Goal: Transaction & Acquisition: Purchase product/service

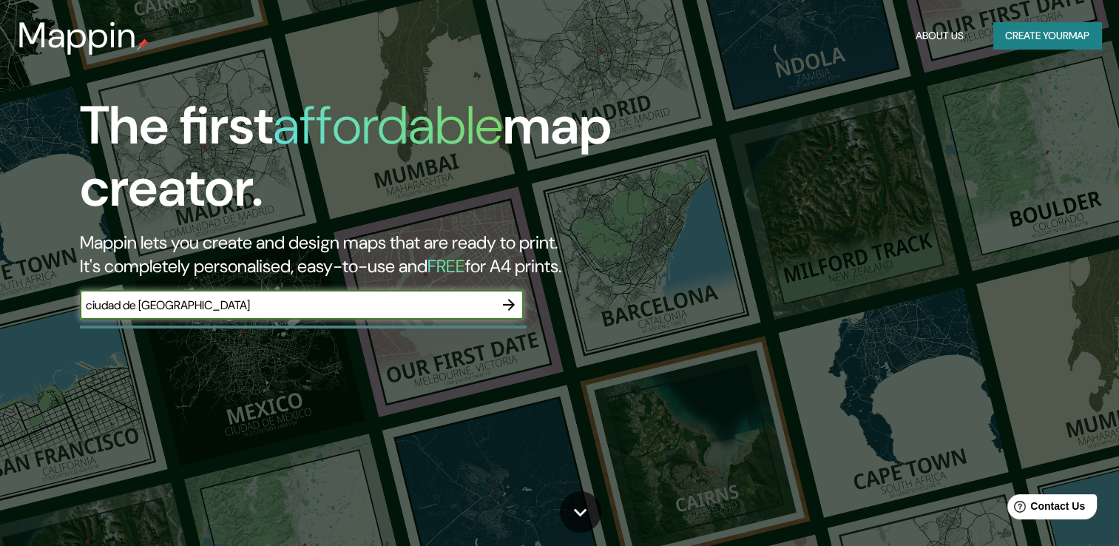
type input "ciudad de [GEOGRAPHIC_DATA]"
click at [504, 310] on icon "button" at bounding box center [509, 305] width 18 height 18
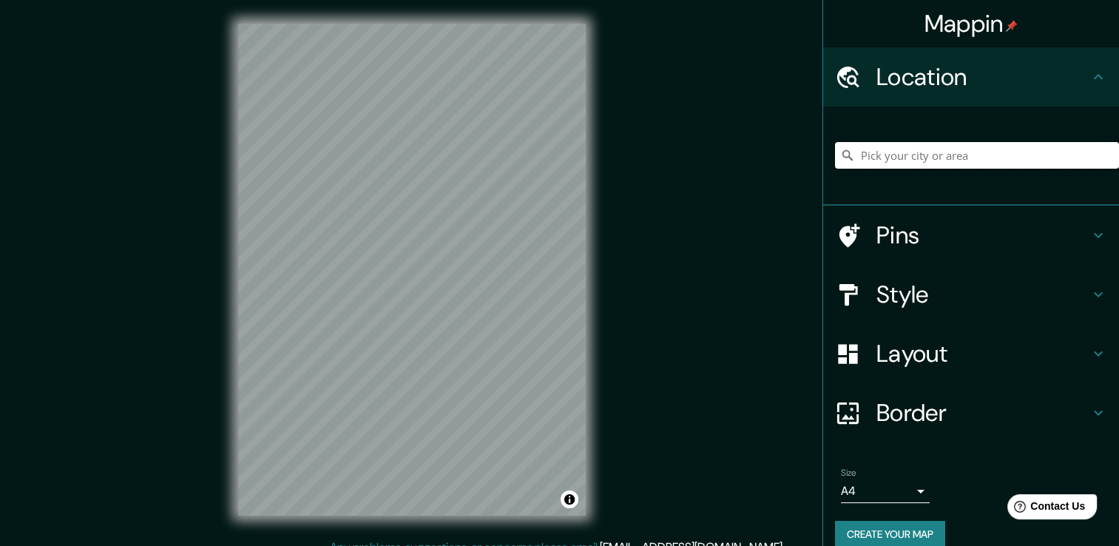
click at [919, 157] on input "Pick your city or area" at bounding box center [977, 155] width 284 height 27
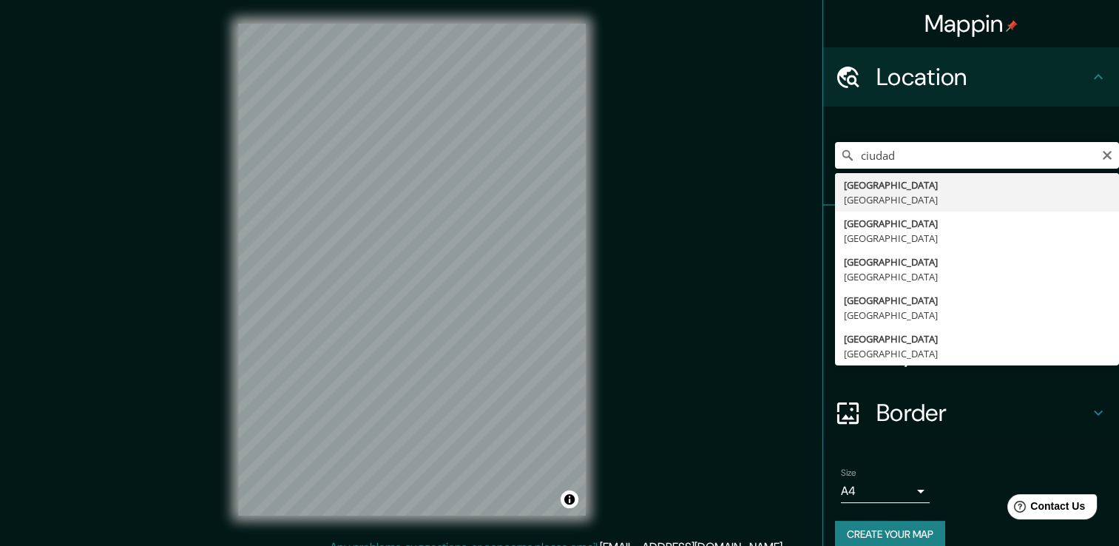
type input "[GEOGRAPHIC_DATA], [GEOGRAPHIC_DATA]"
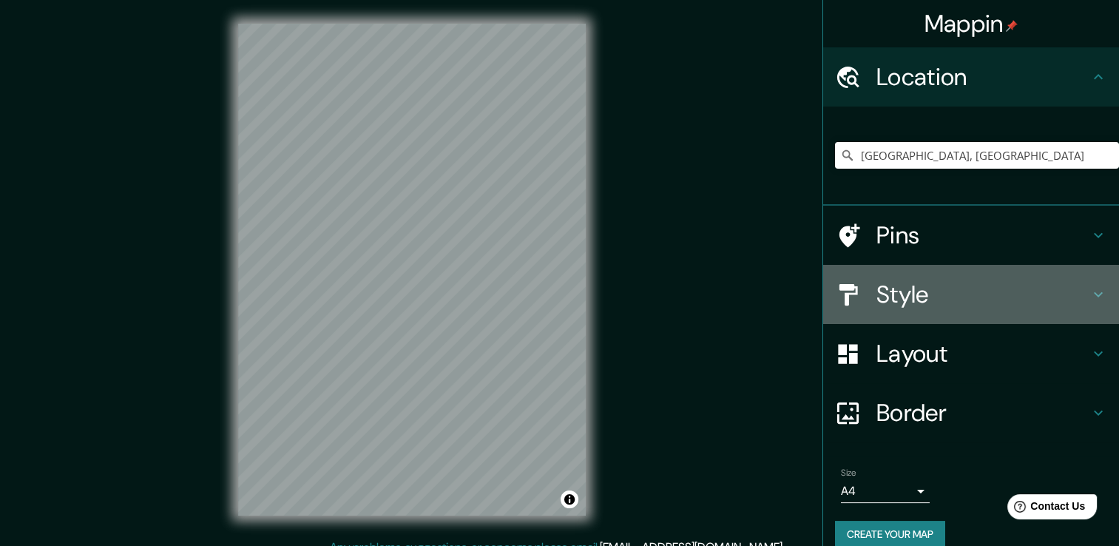
click at [1062, 295] on h4 "Style" at bounding box center [983, 295] width 213 height 30
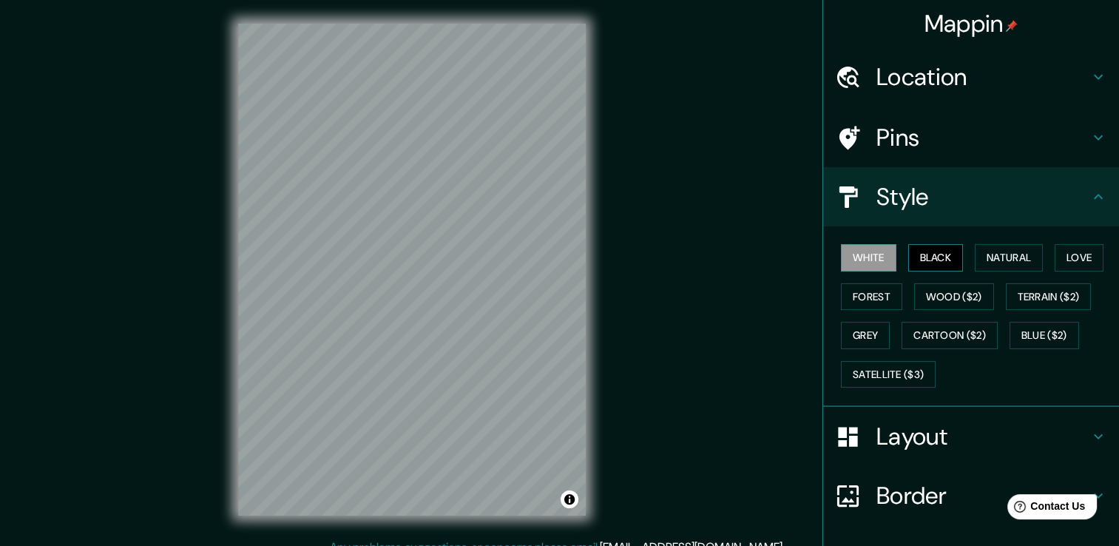
click at [921, 258] on button "Black" at bounding box center [935, 257] width 55 height 27
click at [975, 256] on button "Natural" at bounding box center [1009, 257] width 68 height 27
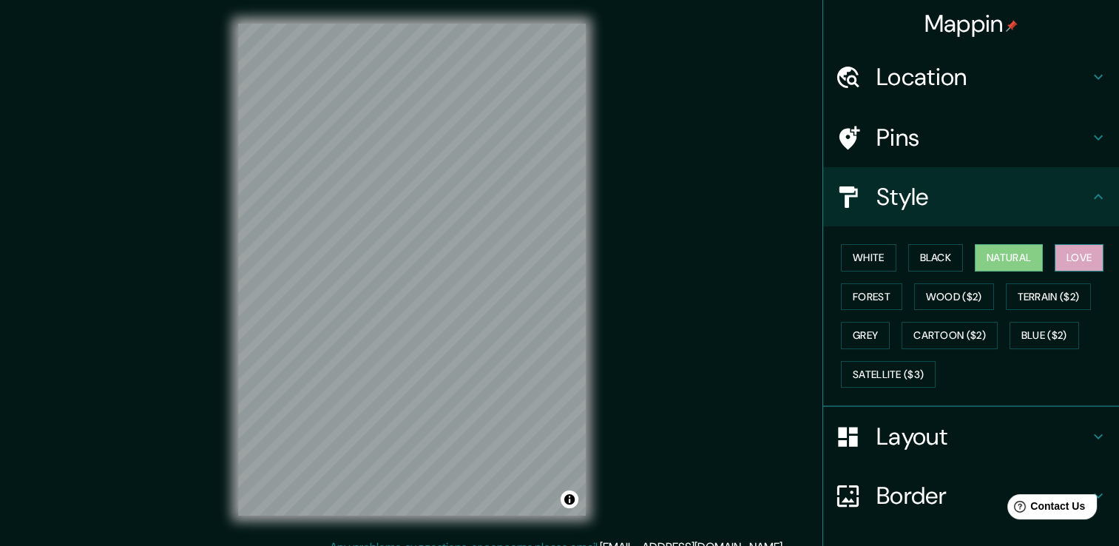
click at [1062, 259] on button "Love" at bounding box center [1079, 257] width 49 height 27
click at [845, 297] on button "Forest" at bounding box center [871, 296] width 61 height 27
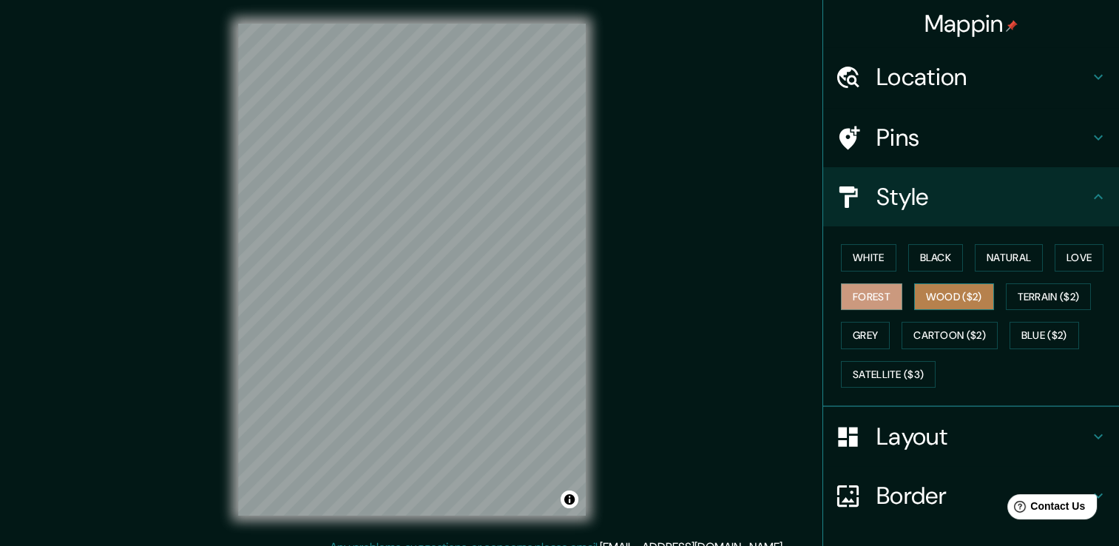
click at [928, 298] on button "Wood ($2)" at bounding box center [954, 296] width 80 height 27
click at [864, 339] on button "Grey" at bounding box center [865, 335] width 49 height 27
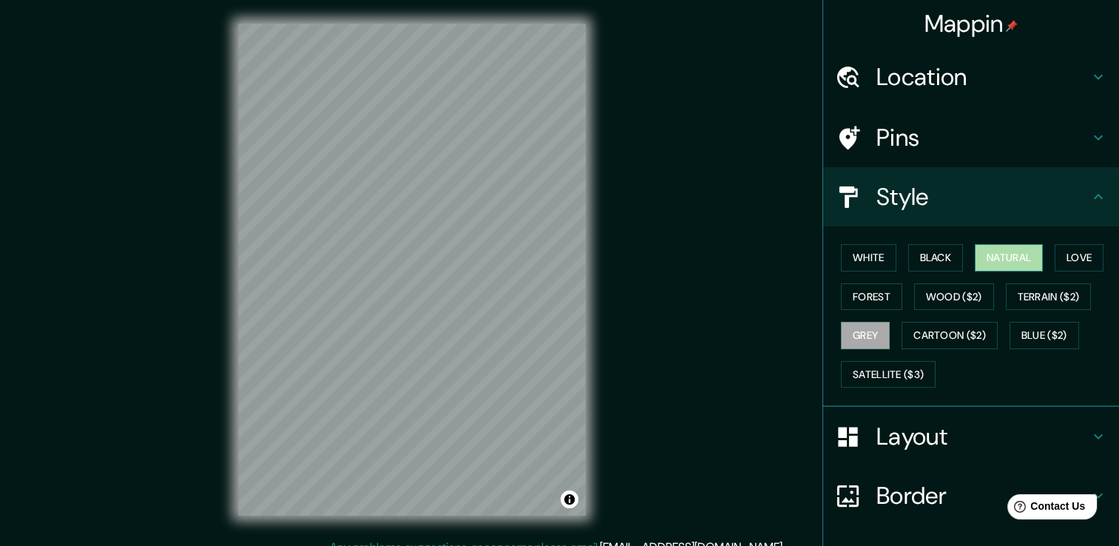
click at [975, 259] on button "Natural" at bounding box center [1009, 257] width 68 height 27
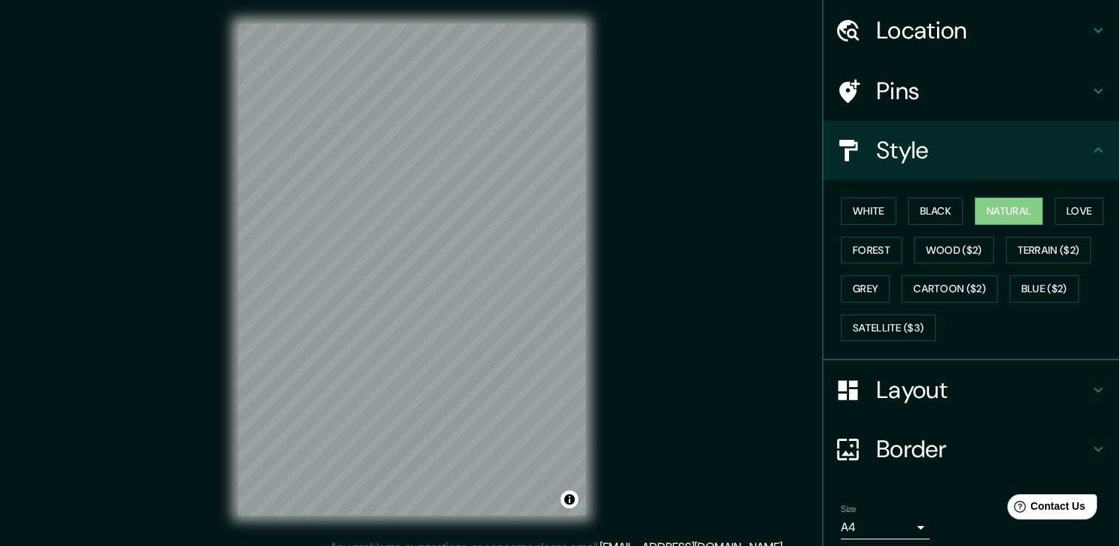
scroll to position [100, 0]
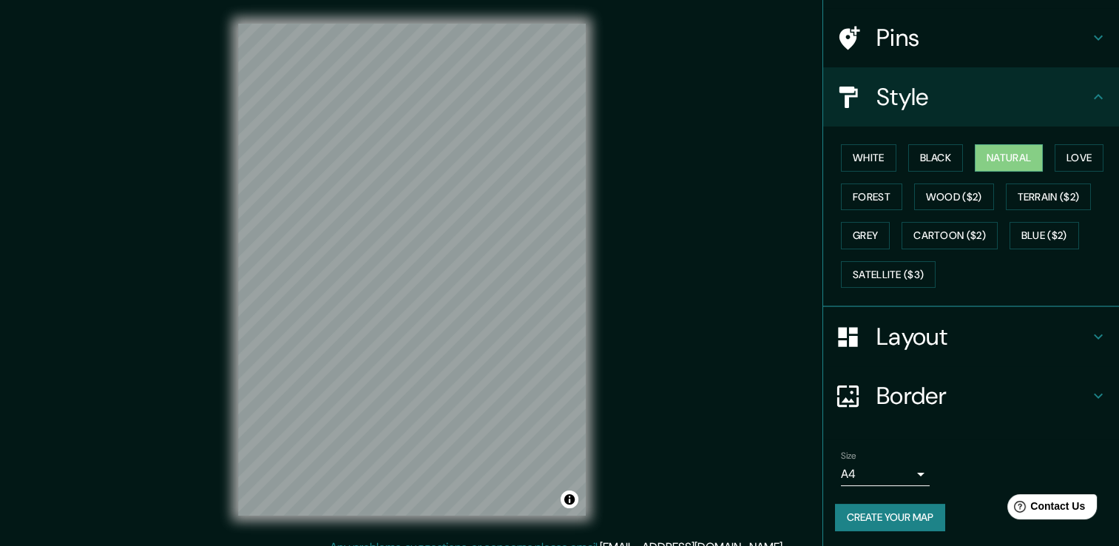
click at [1065, 345] on h4 "Layout" at bounding box center [983, 337] width 213 height 30
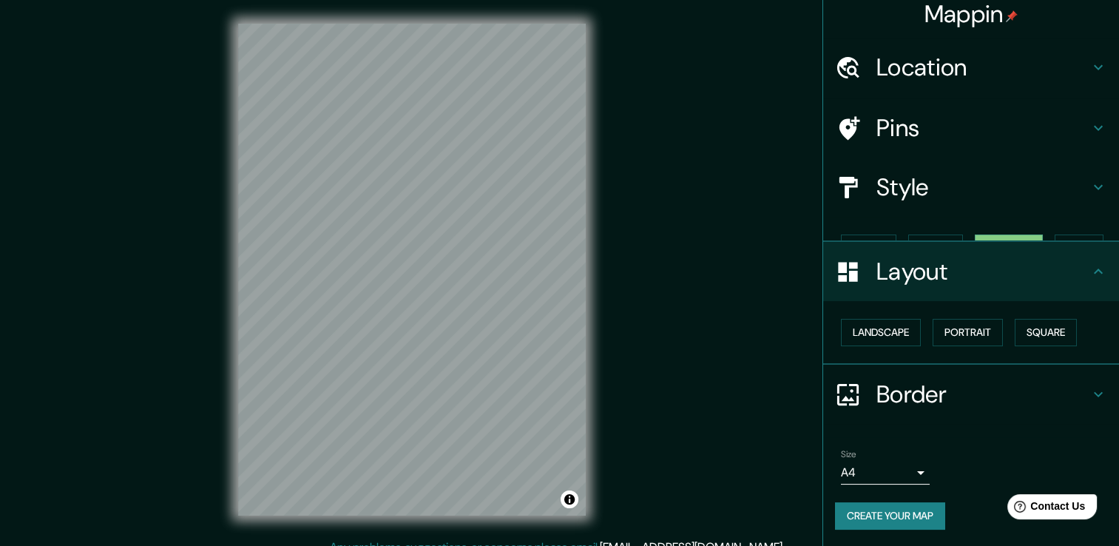
scroll to position [0, 0]
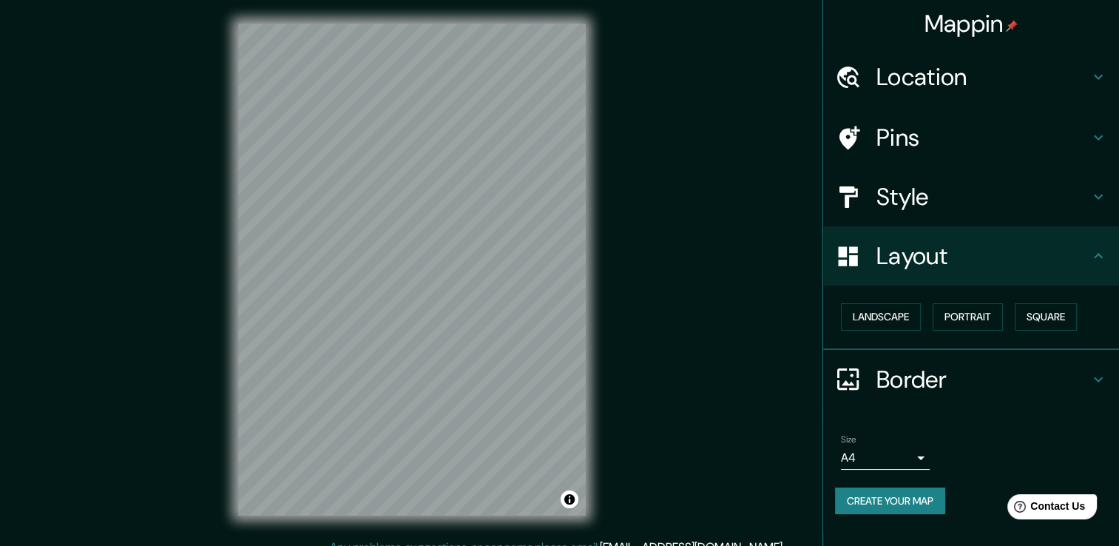
click at [916, 455] on body "Mappin Location [GEOGRAPHIC_DATA], [GEOGRAPHIC_DATA] Pins Style Layout Landscap…" at bounding box center [559, 273] width 1119 height 546
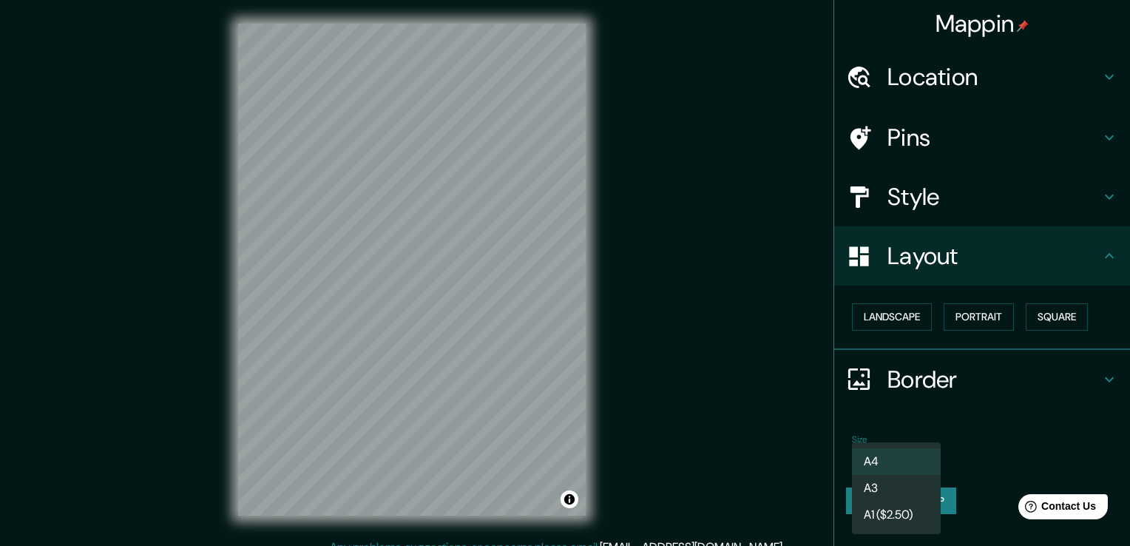
click at [908, 482] on li "A3" at bounding box center [896, 488] width 89 height 27
type input "a4"
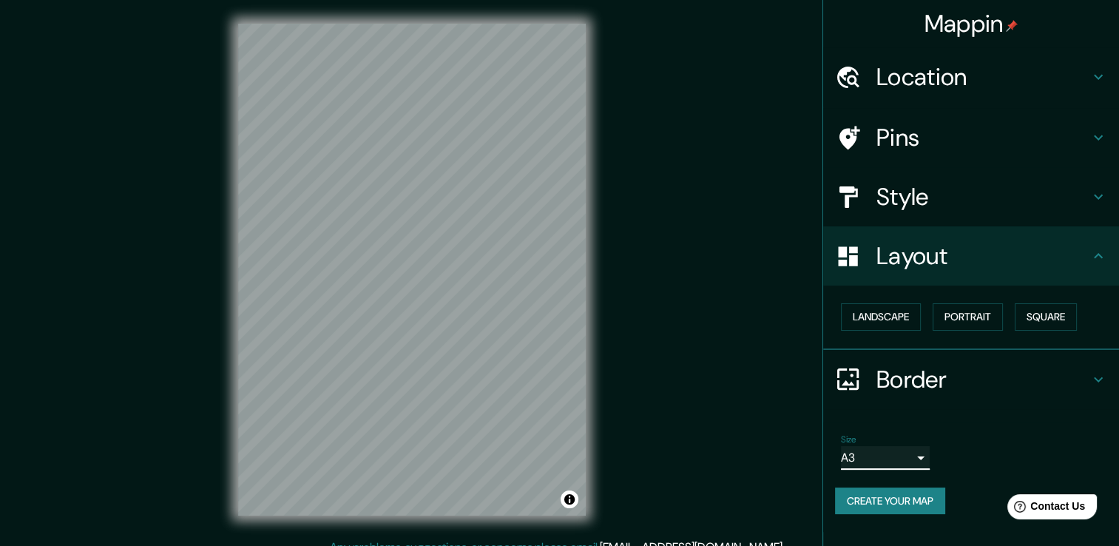
scroll to position [16, 0]
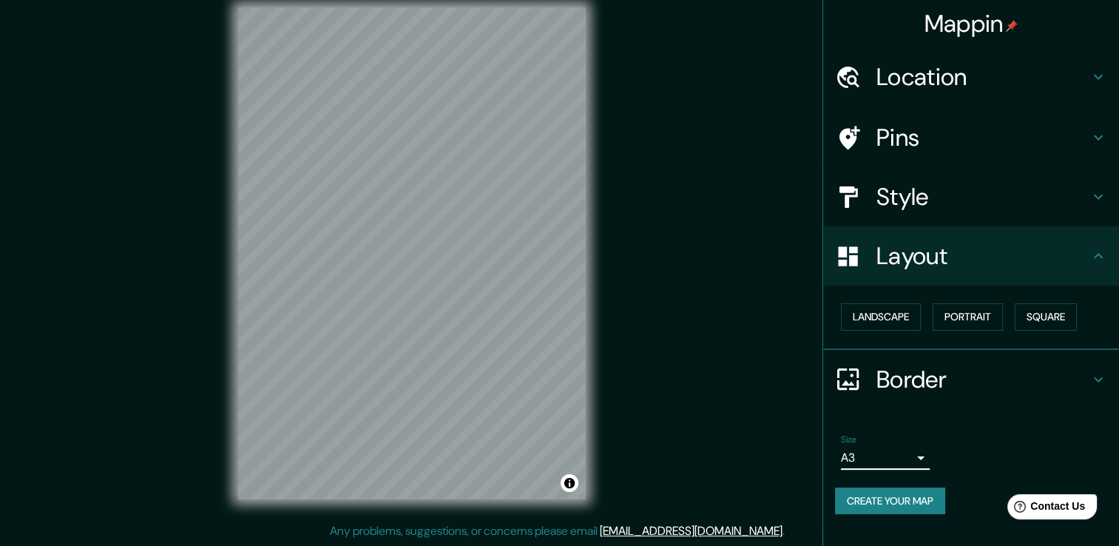
click at [950, 377] on h4 "Border" at bounding box center [983, 380] width 213 height 30
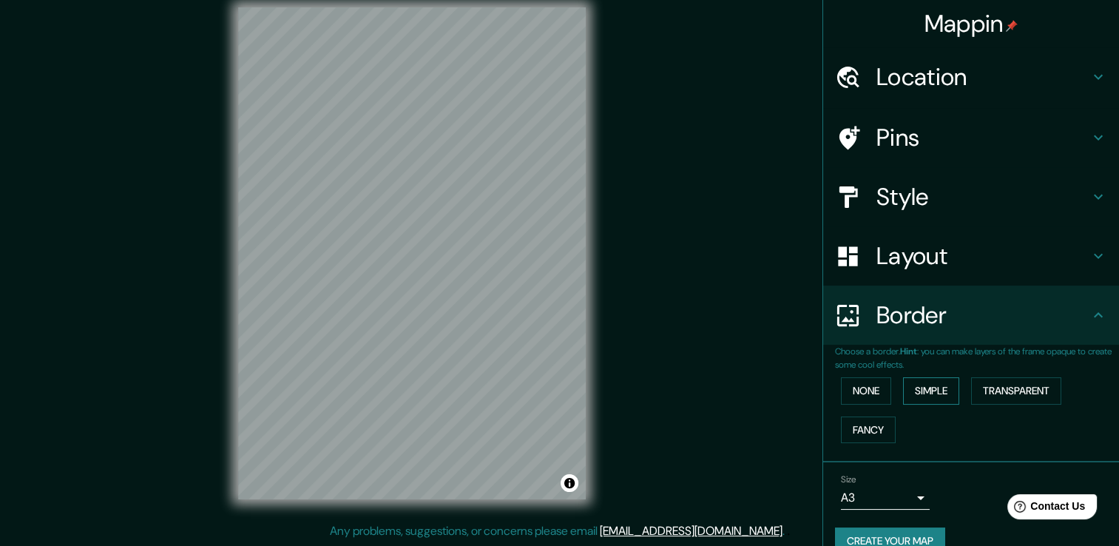
click at [931, 393] on button "Simple" at bounding box center [931, 390] width 56 height 27
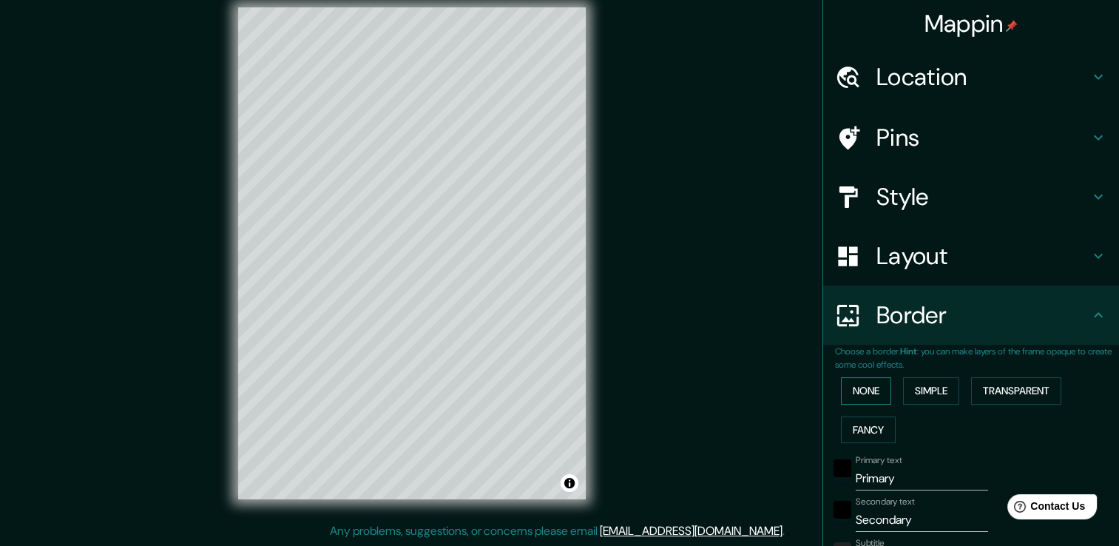
click at [848, 386] on button "None" at bounding box center [866, 390] width 50 height 27
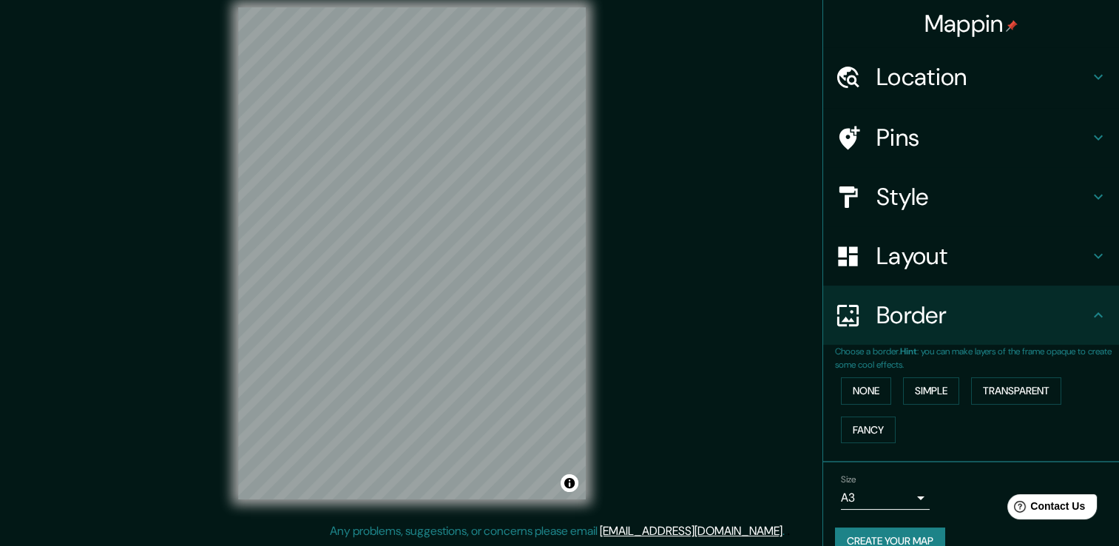
click at [879, 204] on h4 "Style" at bounding box center [983, 197] width 213 height 30
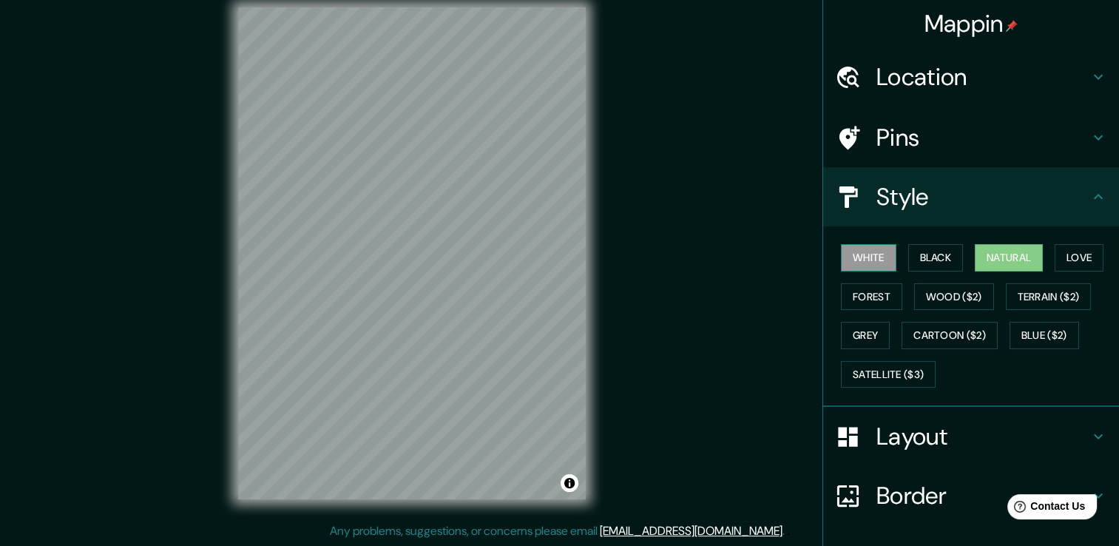
click at [882, 263] on button "White" at bounding box center [868, 257] width 55 height 27
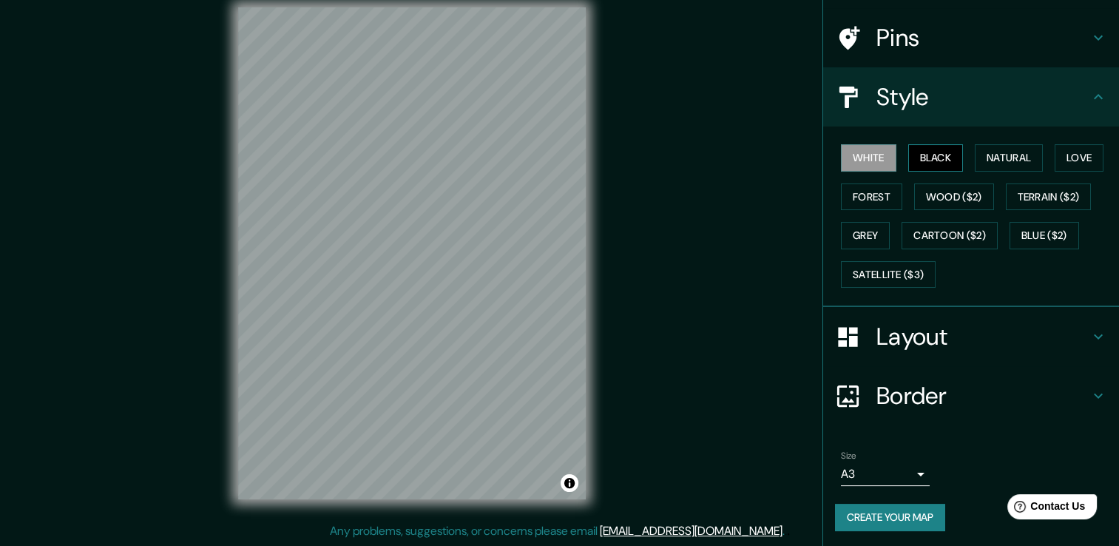
scroll to position [0, 0]
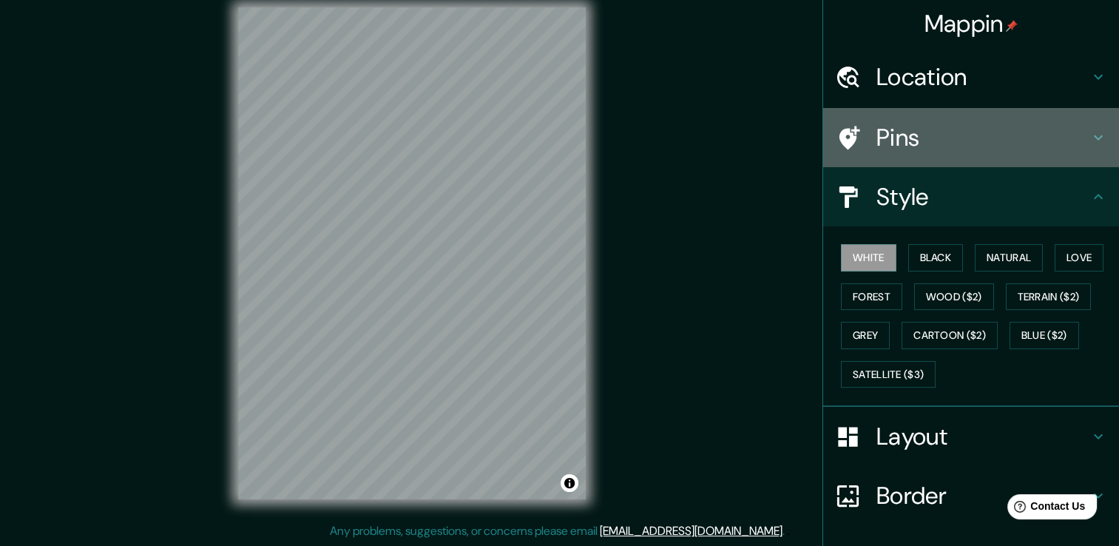
click at [956, 151] on h4 "Pins" at bounding box center [983, 138] width 213 height 30
